Goal: Task Accomplishment & Management: Use online tool/utility

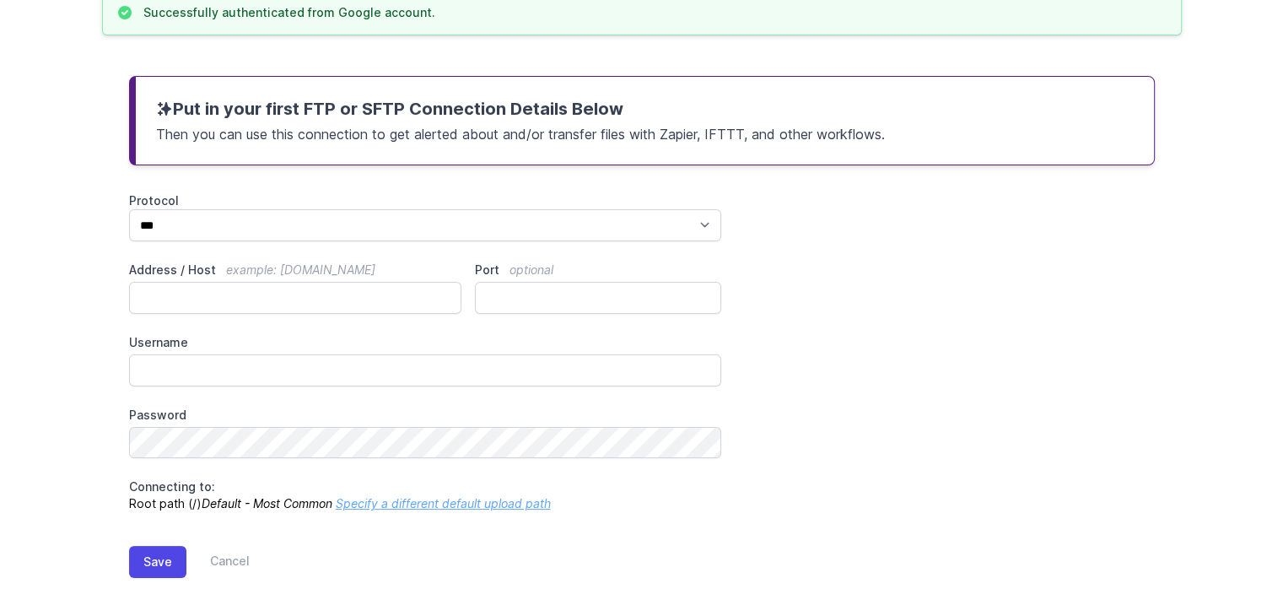
scroll to position [156, 0]
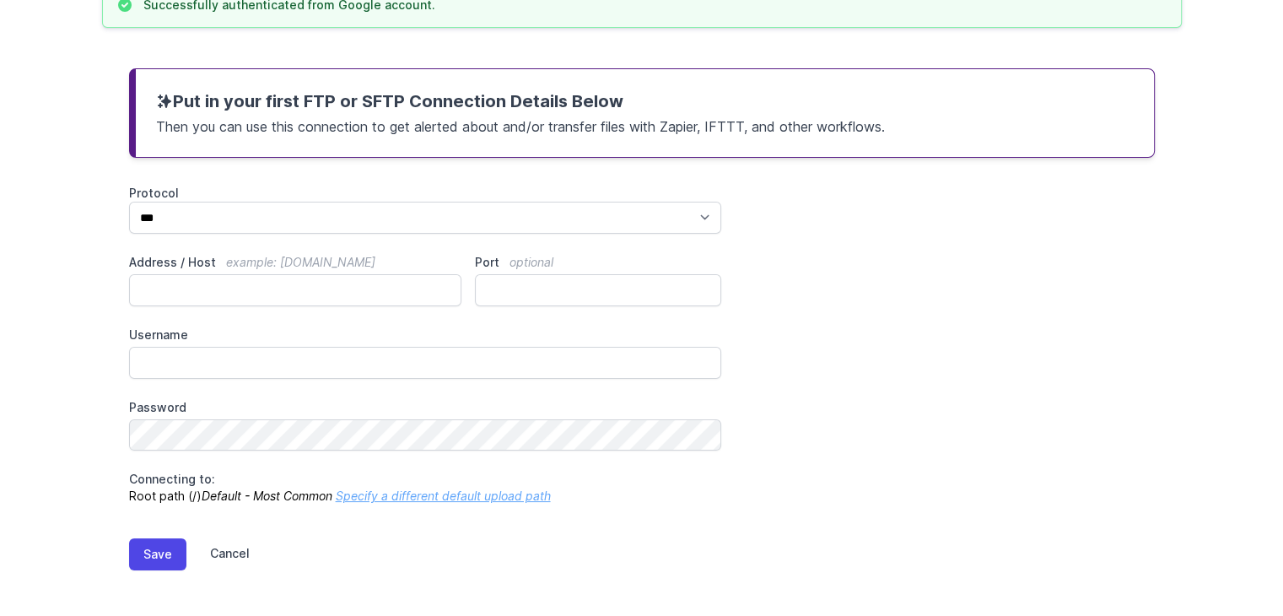
click at [227, 554] on link "Cancel" at bounding box center [217, 554] width 63 height 32
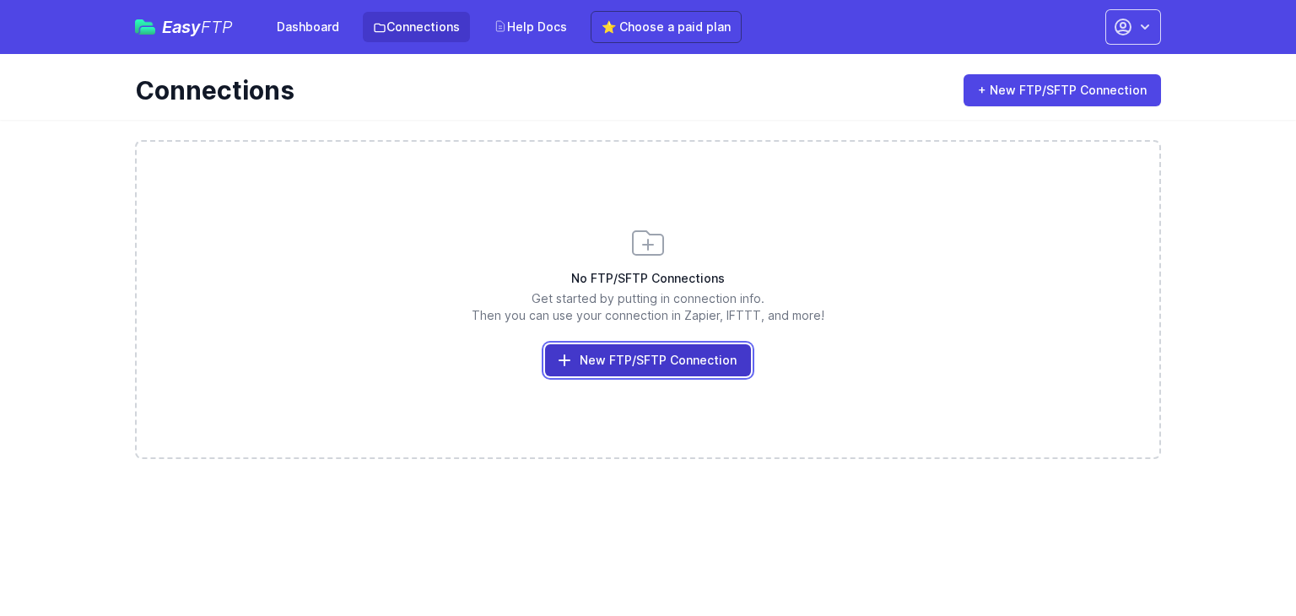
click at [688, 364] on link "New FTP/SFTP Connection" at bounding box center [648, 360] width 206 height 32
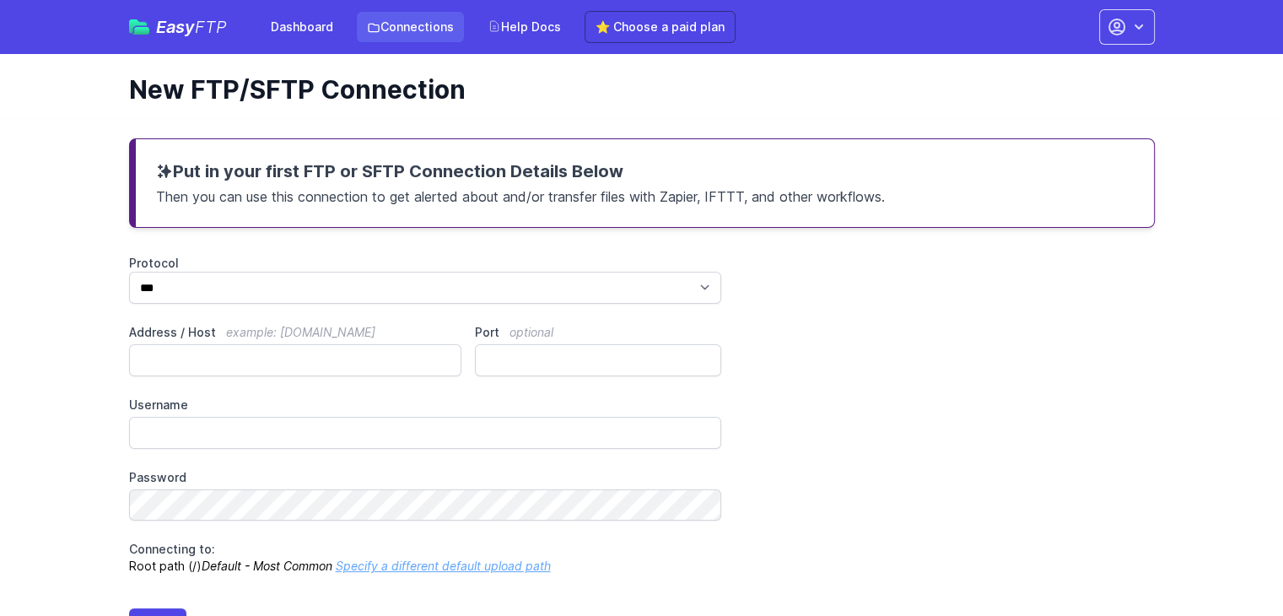
click at [434, 30] on link "Connections" at bounding box center [410, 27] width 107 height 30
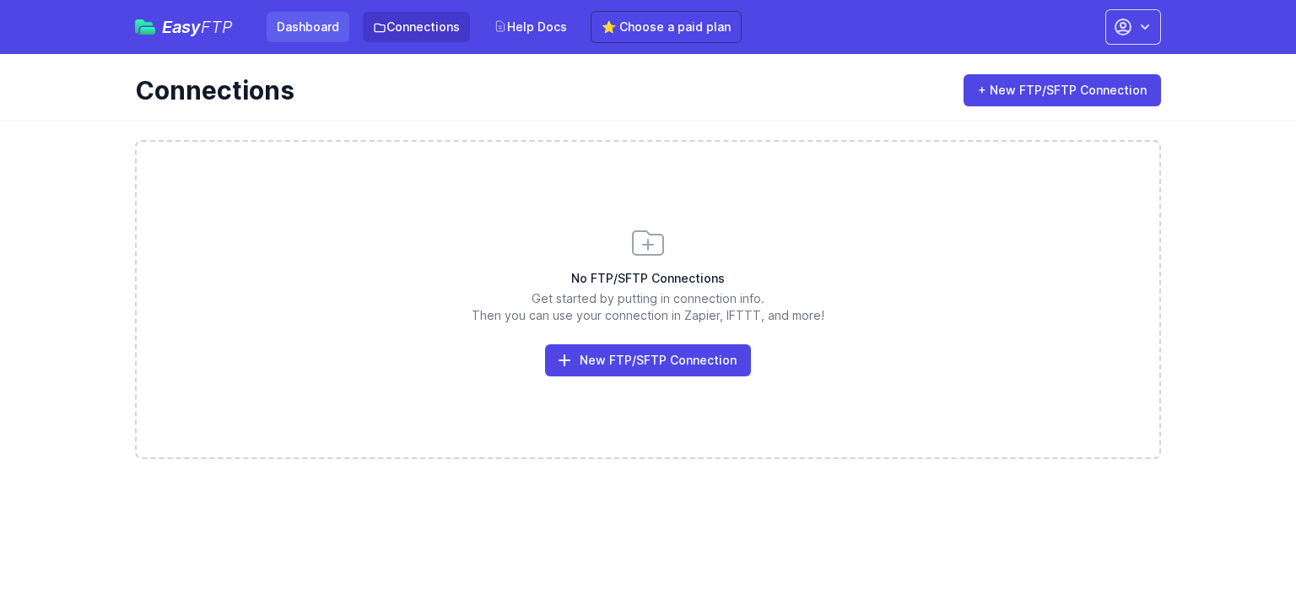
click at [303, 31] on link "Dashboard" at bounding box center [308, 27] width 83 height 30
